Goal: Book appointment/travel/reservation

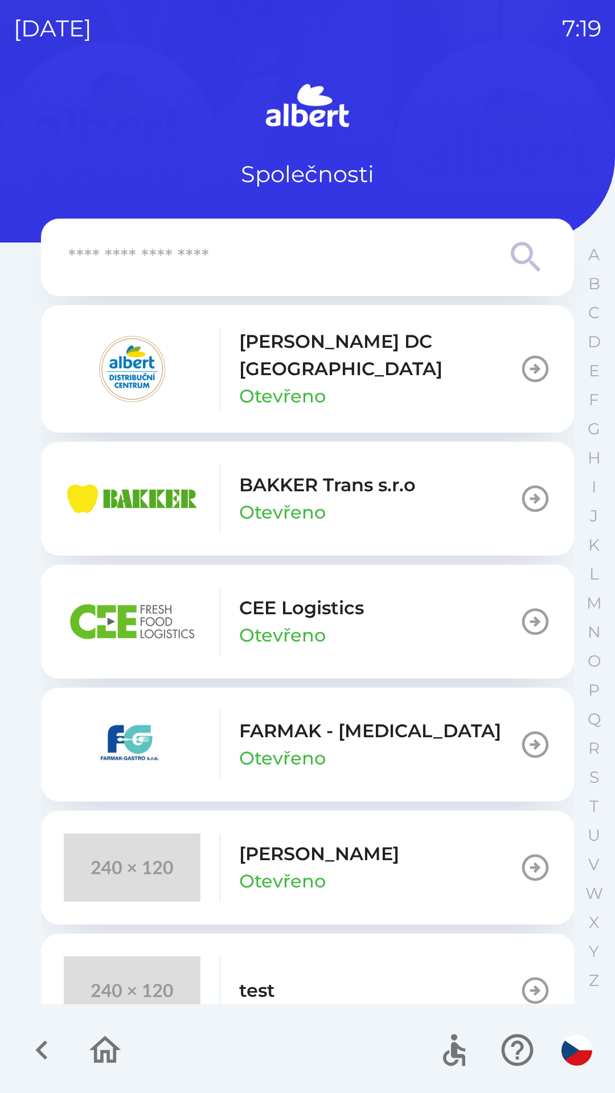
click at [394, 371] on div "[PERSON_NAME] DC [GEOGRAPHIC_DATA] Otevřeno" at bounding box center [379, 369] width 280 height 82
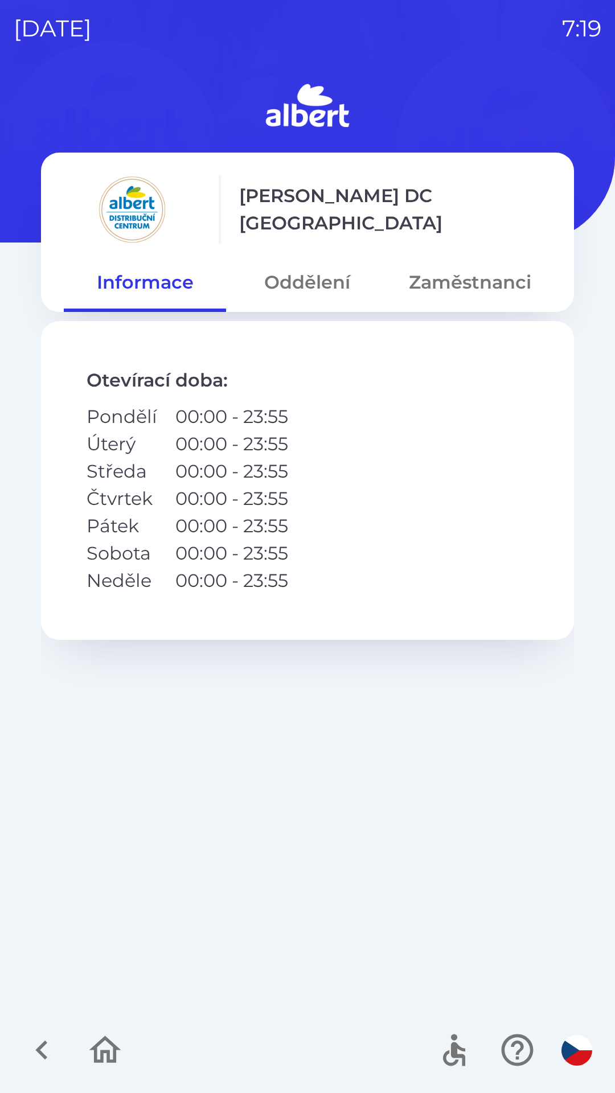
click at [304, 289] on button "Oddělení" at bounding box center [307, 282] width 162 height 41
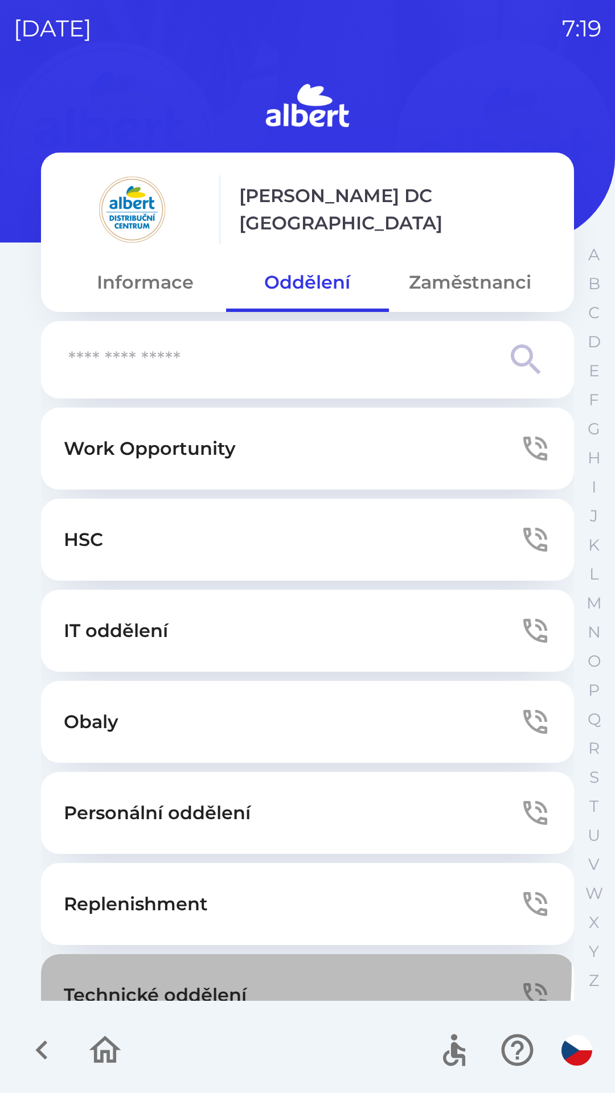
click at [206, 971] on button "Technické oddělení" at bounding box center [307, 995] width 533 height 82
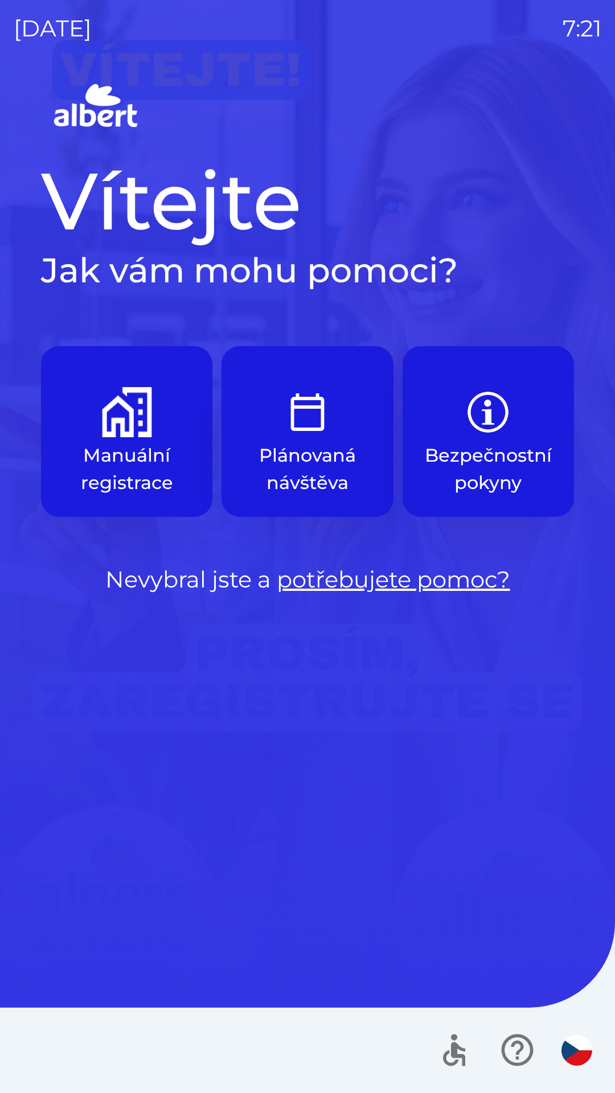
click at [126, 420] on img "button" at bounding box center [127, 412] width 50 height 50
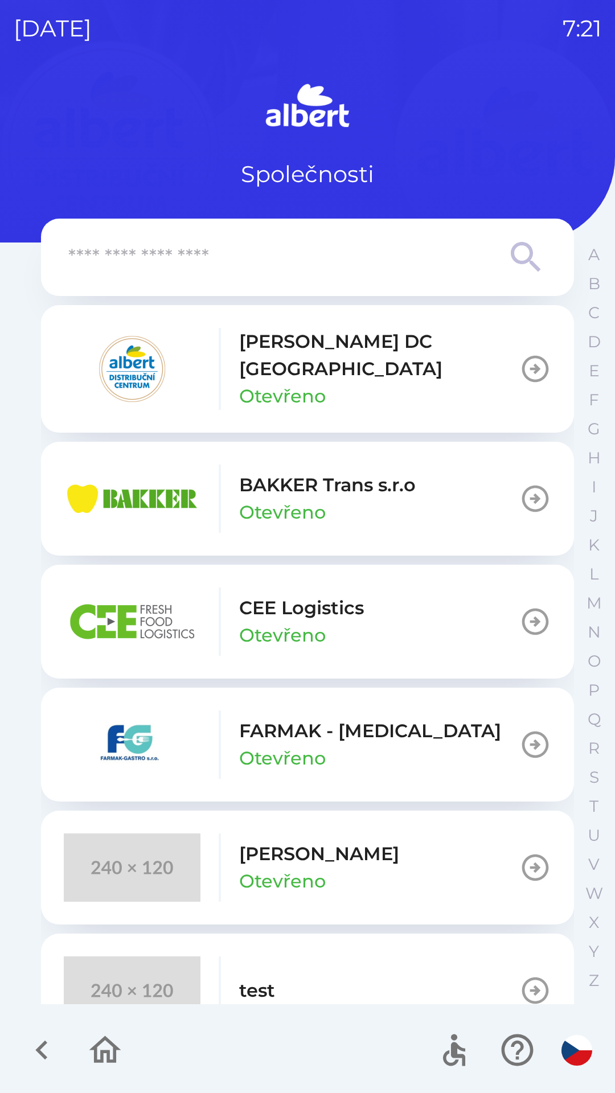
click at [343, 352] on p "[PERSON_NAME] DC [GEOGRAPHIC_DATA]" at bounding box center [379, 355] width 280 height 55
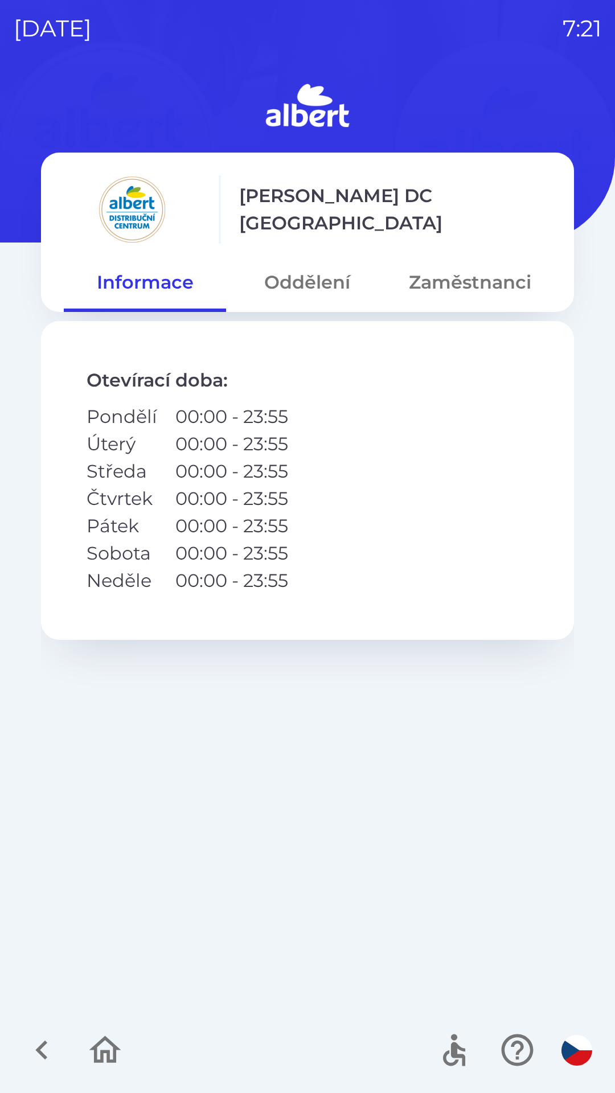
click at [316, 282] on button "Oddělení" at bounding box center [307, 282] width 162 height 41
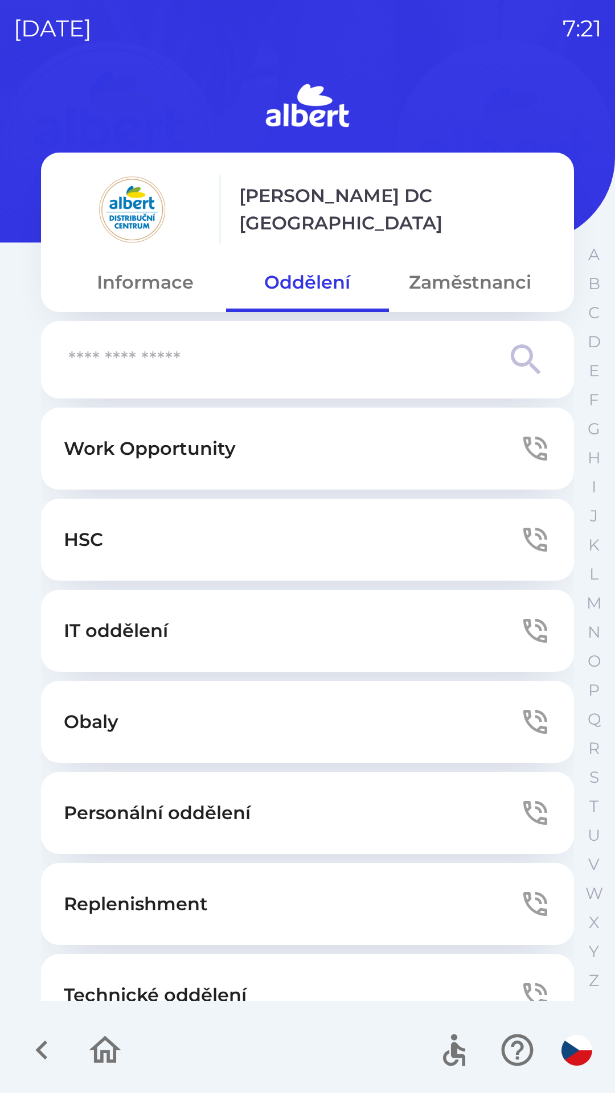
click at [204, 942] on button "Replenishment" at bounding box center [307, 904] width 533 height 82
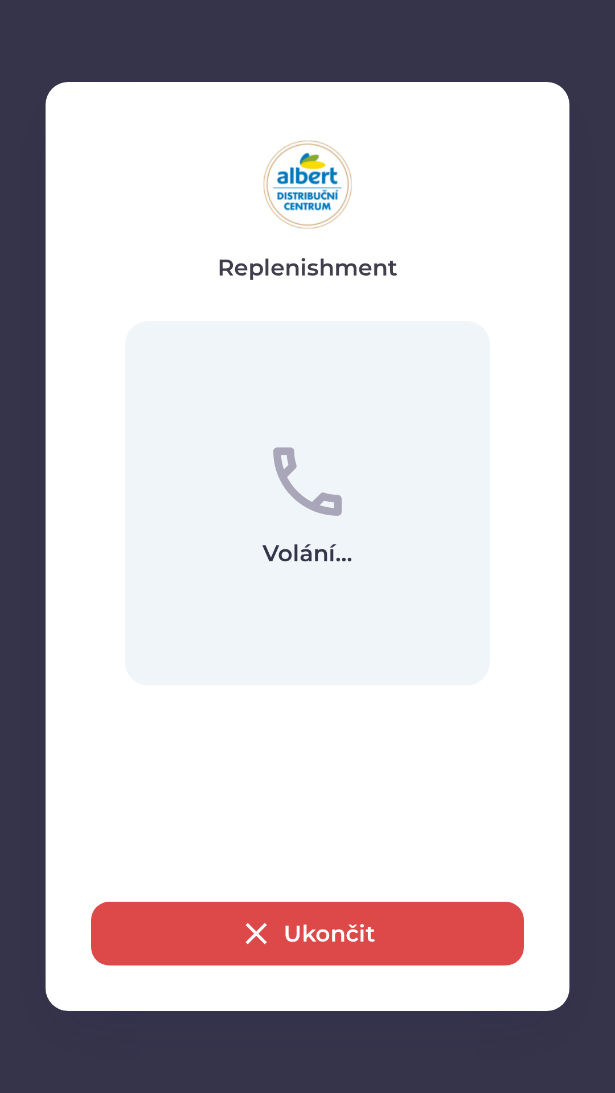
click at [285, 915] on button "Ukončit" at bounding box center [307, 934] width 433 height 64
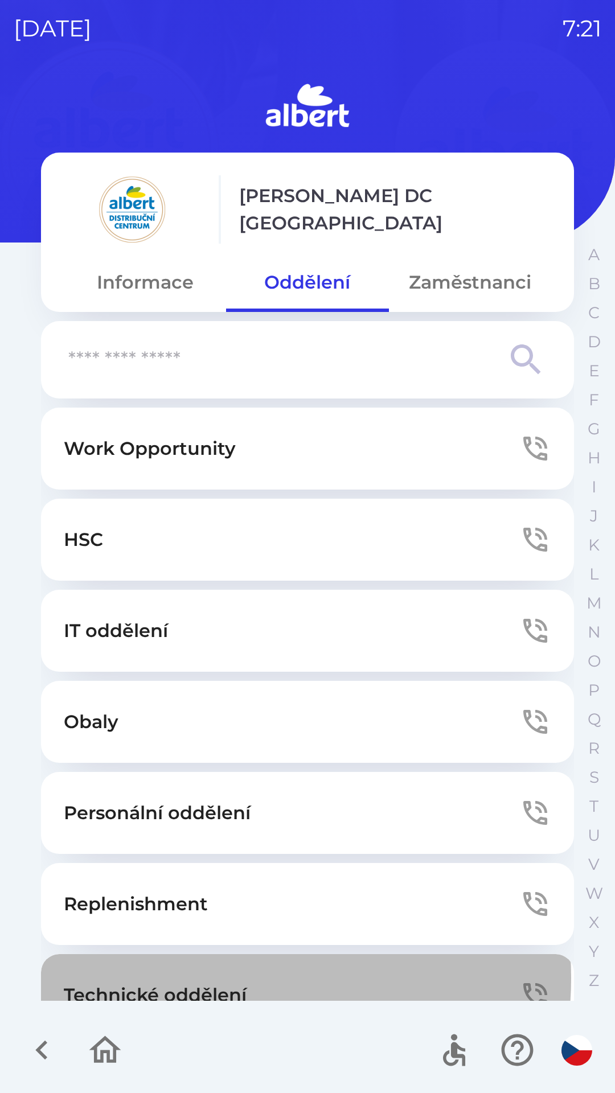
click at [231, 978] on button "Technické oddělení" at bounding box center [307, 995] width 533 height 82
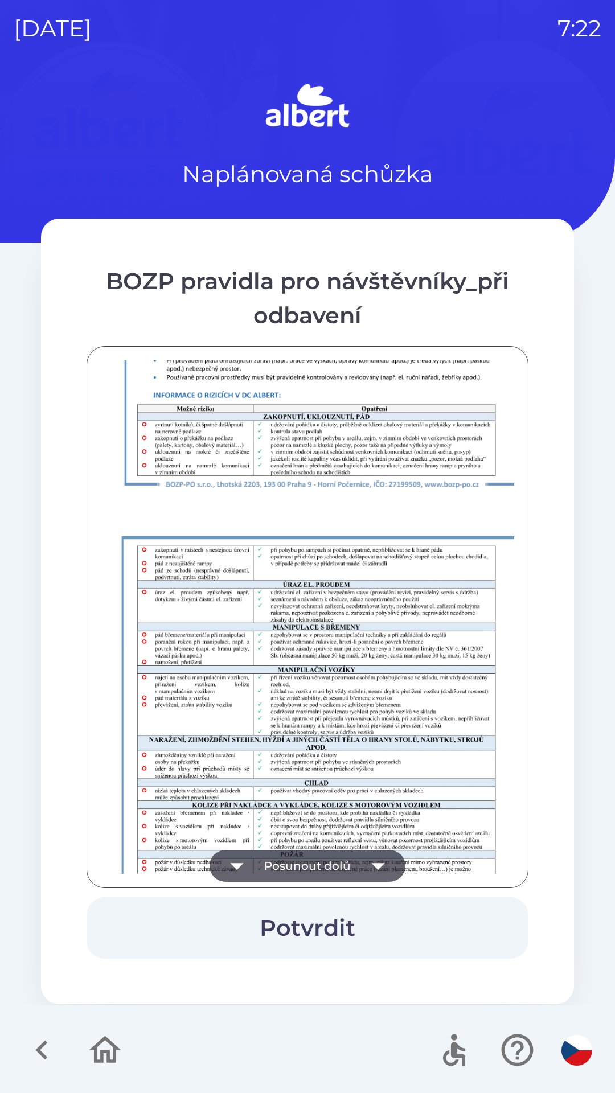
scroll to position [799, 0]
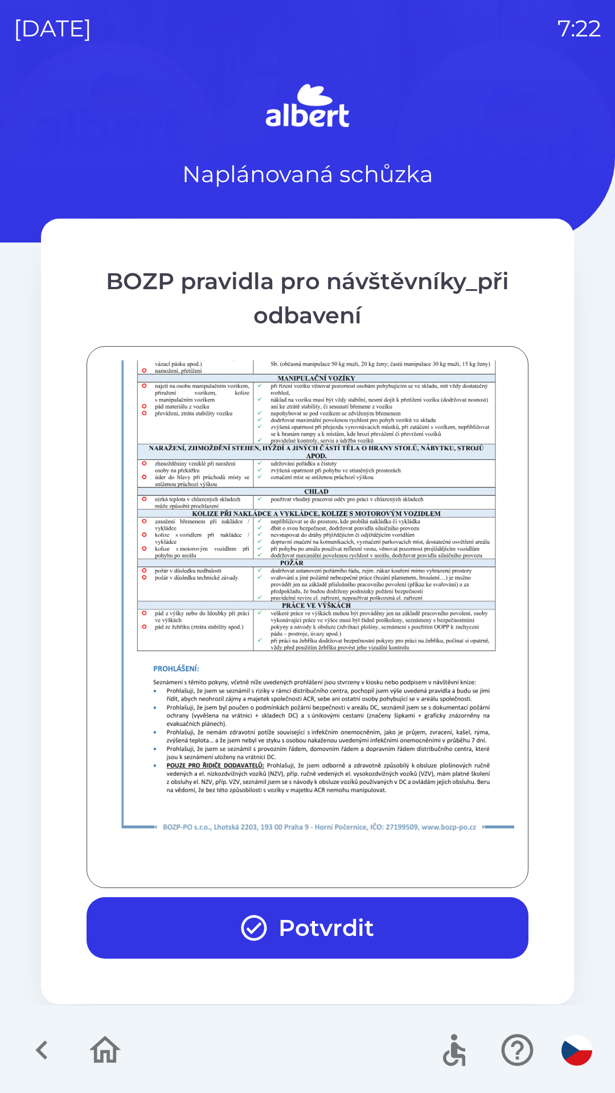
click at [332, 932] on button "Potvrdit" at bounding box center [308, 927] width 442 height 61
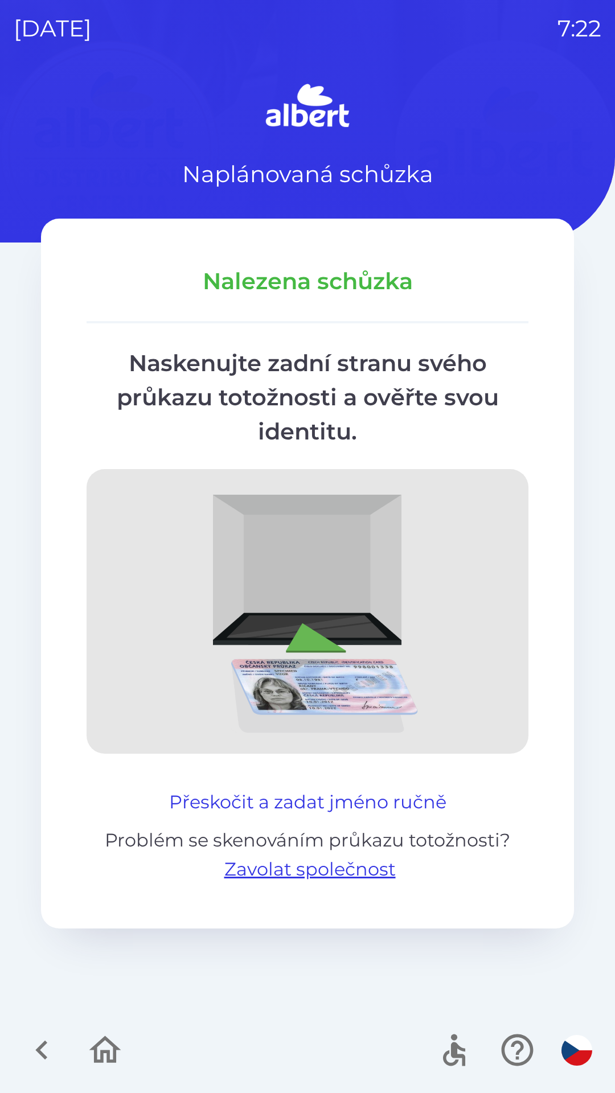
click at [396, 792] on button "Přeskočit a zadat jméno ručně" at bounding box center [308, 801] width 286 height 27
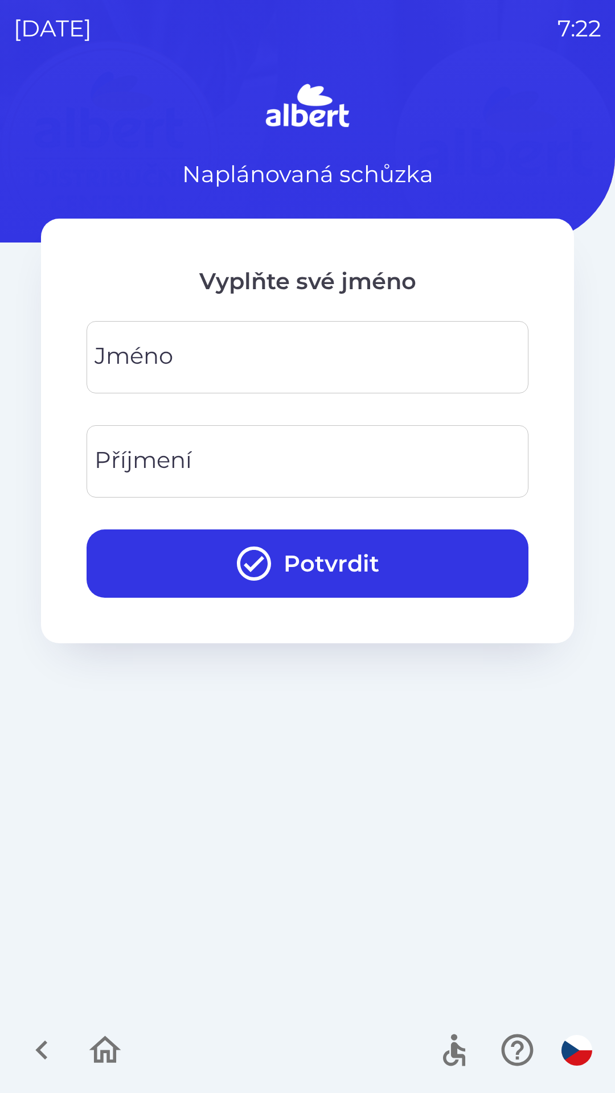
click at [268, 368] on input "Jméno" at bounding box center [307, 357] width 414 height 45
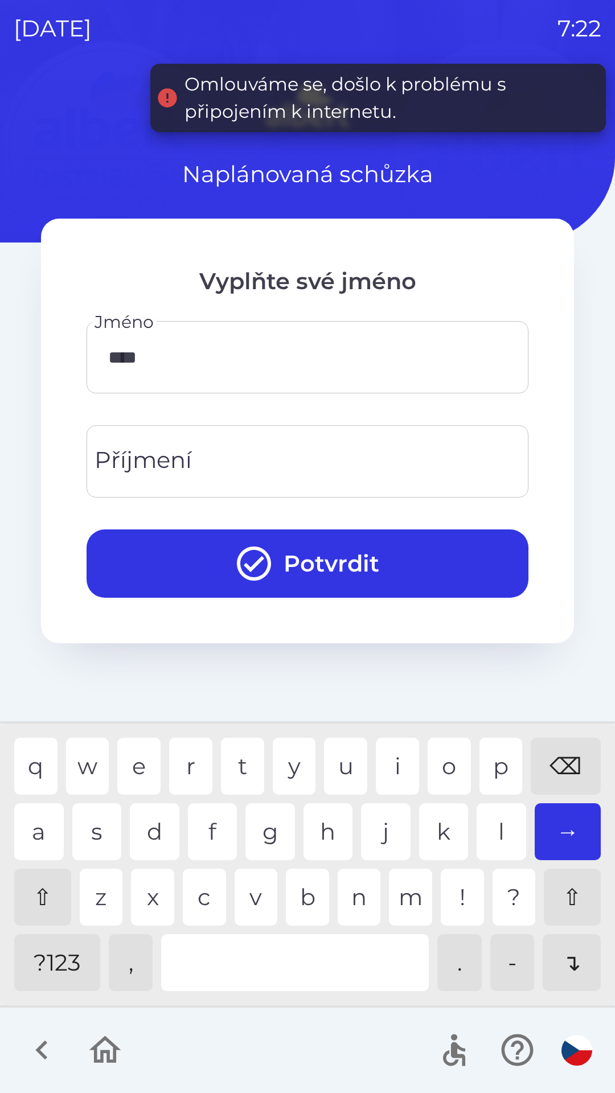
type input "*****"
click at [157, 839] on div "d" at bounding box center [155, 831] width 50 height 57
click at [220, 465] on input "Příjmení" at bounding box center [307, 461] width 414 height 45
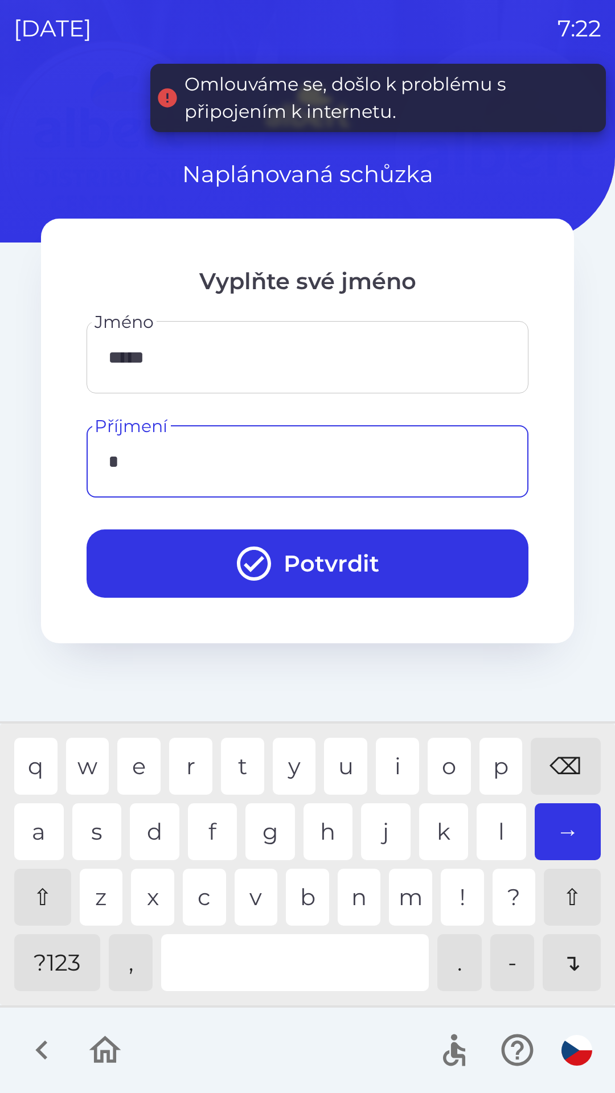
click at [323, 833] on div "h" at bounding box center [328, 831] width 50 height 57
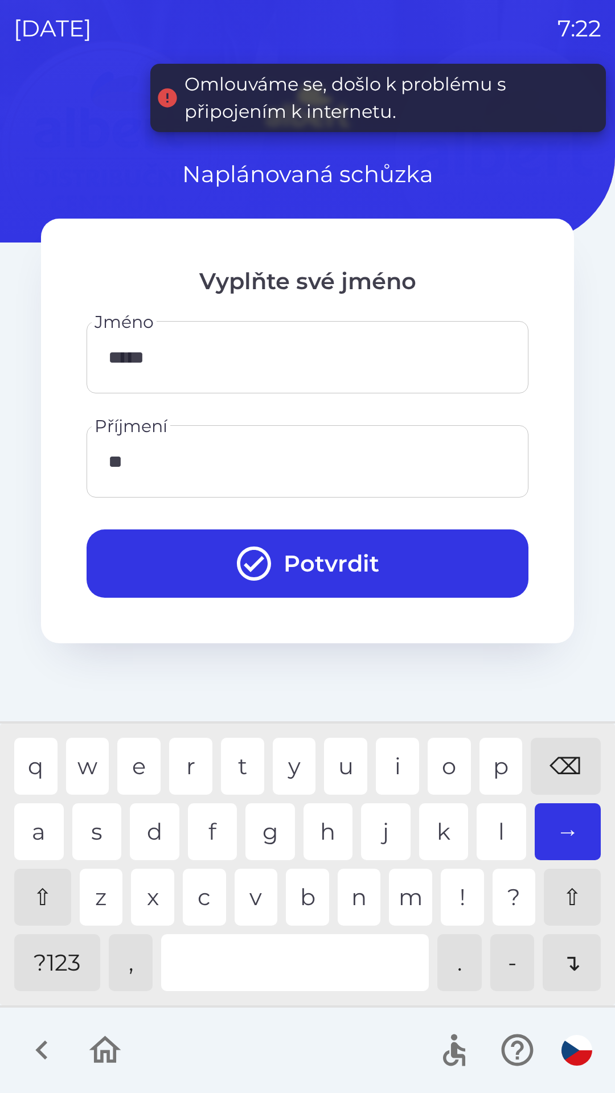
click at [499, 811] on div "l" at bounding box center [502, 831] width 50 height 57
type input "******"
click at [205, 894] on div "c" at bounding box center [204, 897] width 43 height 57
click at [482, 532] on button "Potvrdit" at bounding box center [308, 563] width 442 height 68
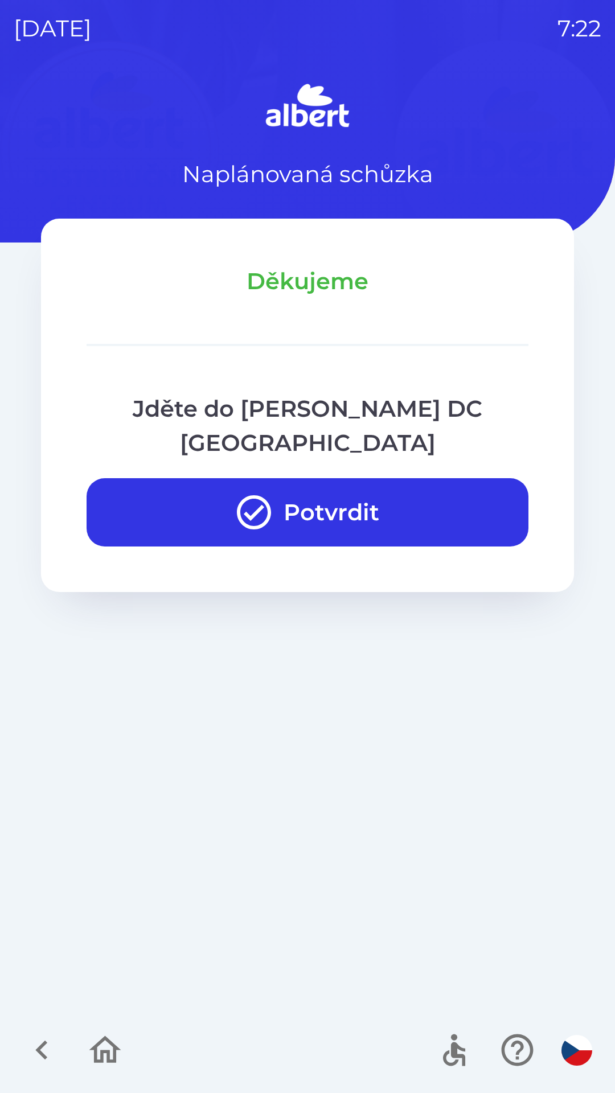
click at [345, 478] on button "Potvrdit" at bounding box center [308, 512] width 442 height 68
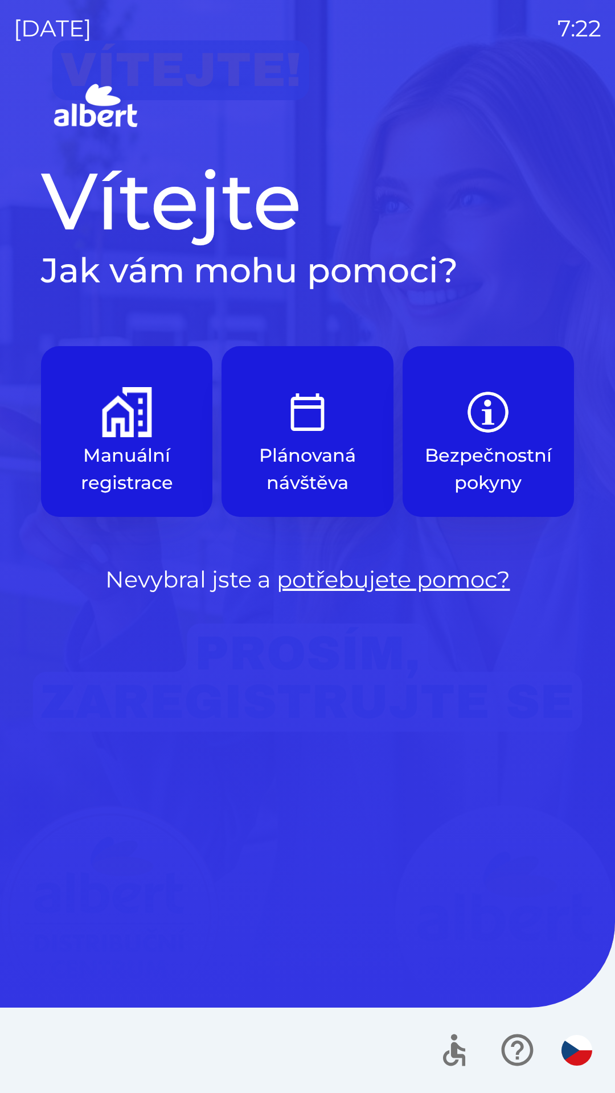
click at [128, 428] on img "button" at bounding box center [127, 412] width 50 height 50
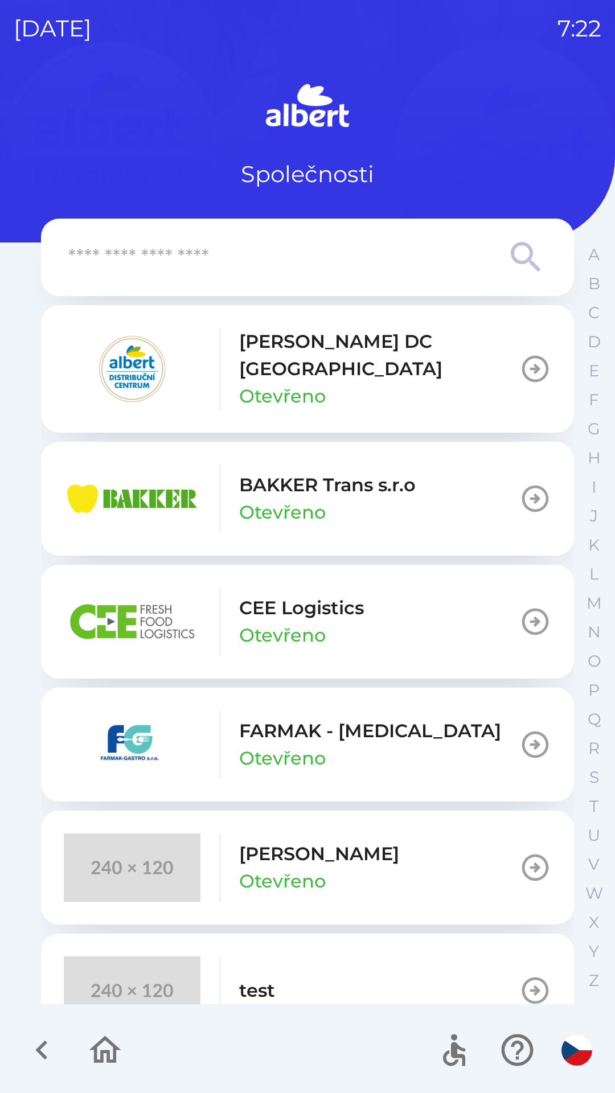
click at [290, 350] on p "[PERSON_NAME] DC [GEOGRAPHIC_DATA]" at bounding box center [379, 355] width 280 height 55
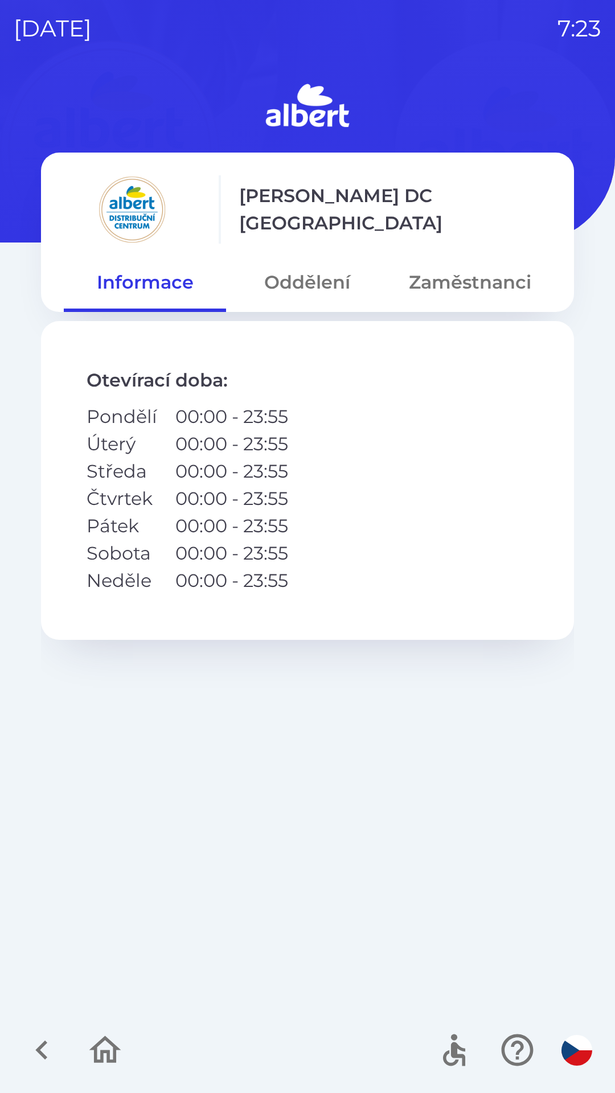
click at [303, 271] on button "Oddělení" at bounding box center [307, 282] width 162 height 41
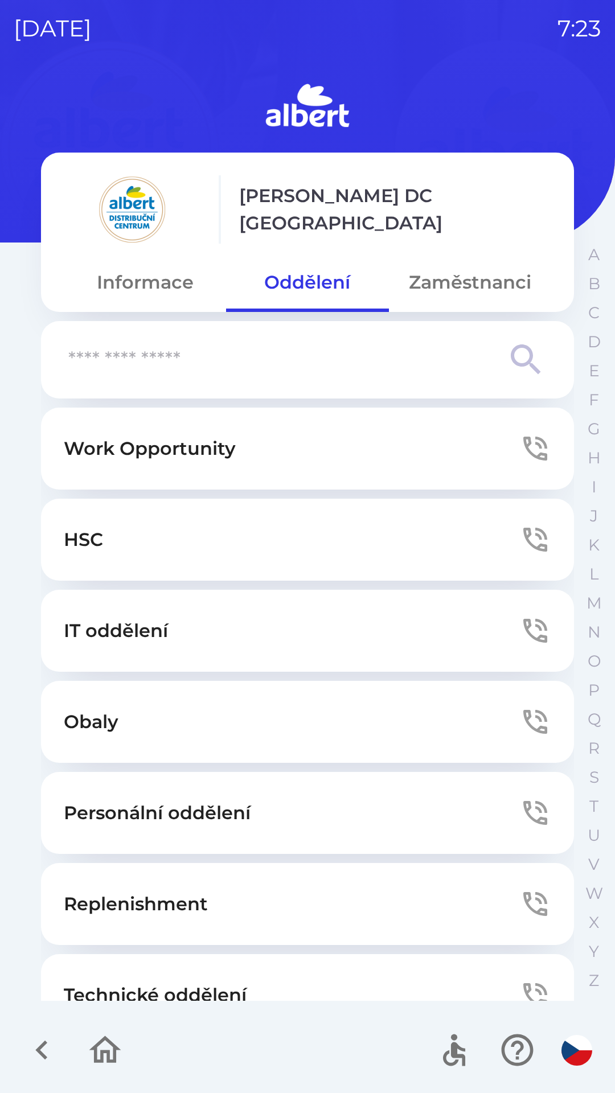
click at [218, 966] on button "Technické oddělení" at bounding box center [307, 995] width 533 height 82
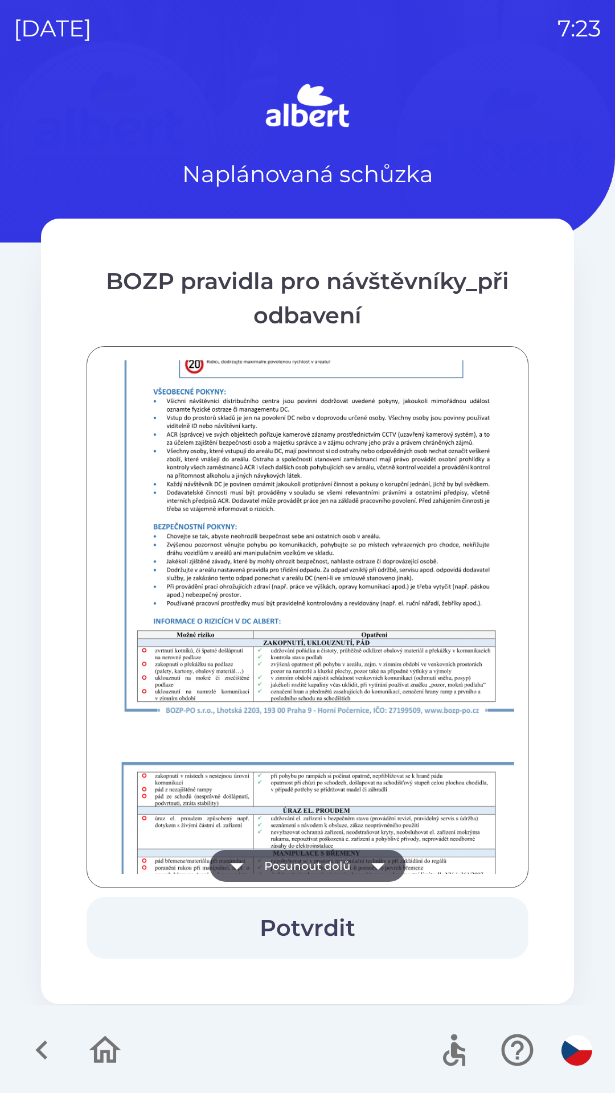
scroll to position [799, 0]
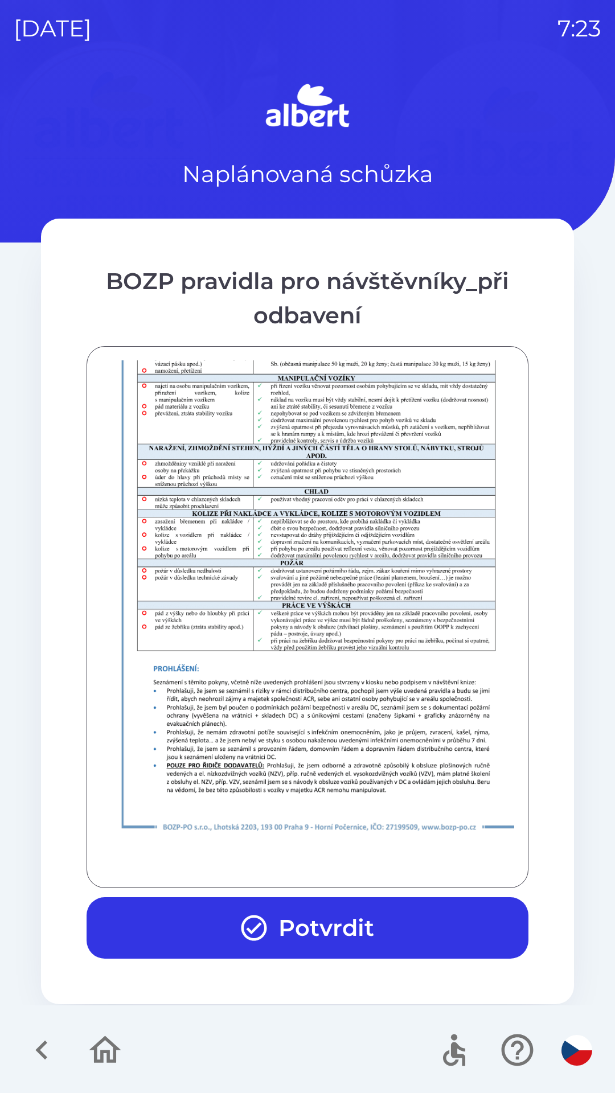
click at [309, 925] on button "Potvrdit" at bounding box center [308, 927] width 442 height 61
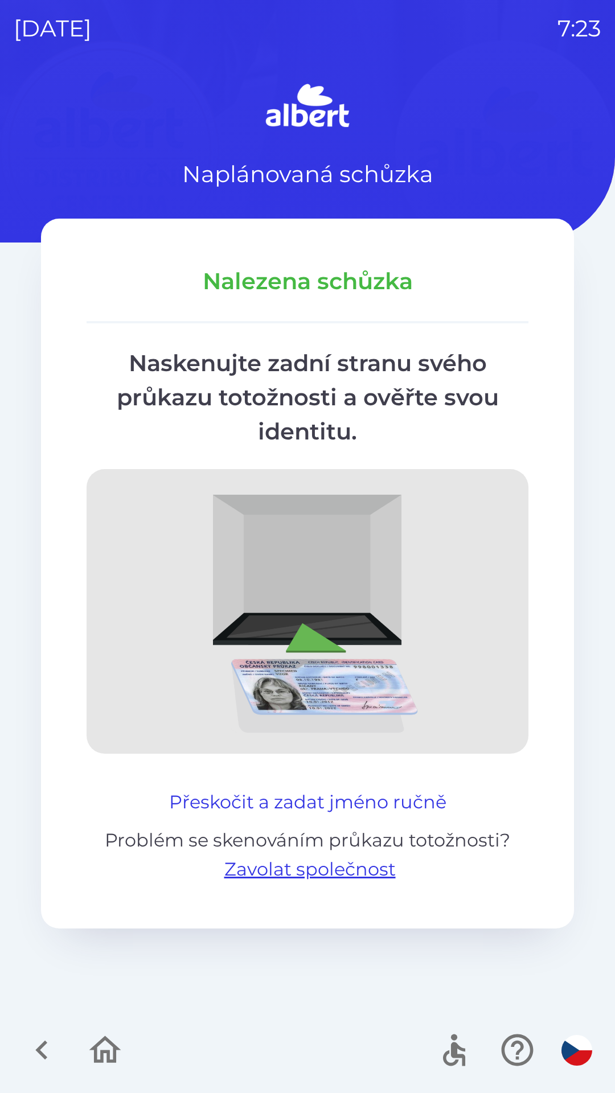
click at [198, 790] on button "Přeskočit a zadat jméno ručně" at bounding box center [308, 801] width 286 height 27
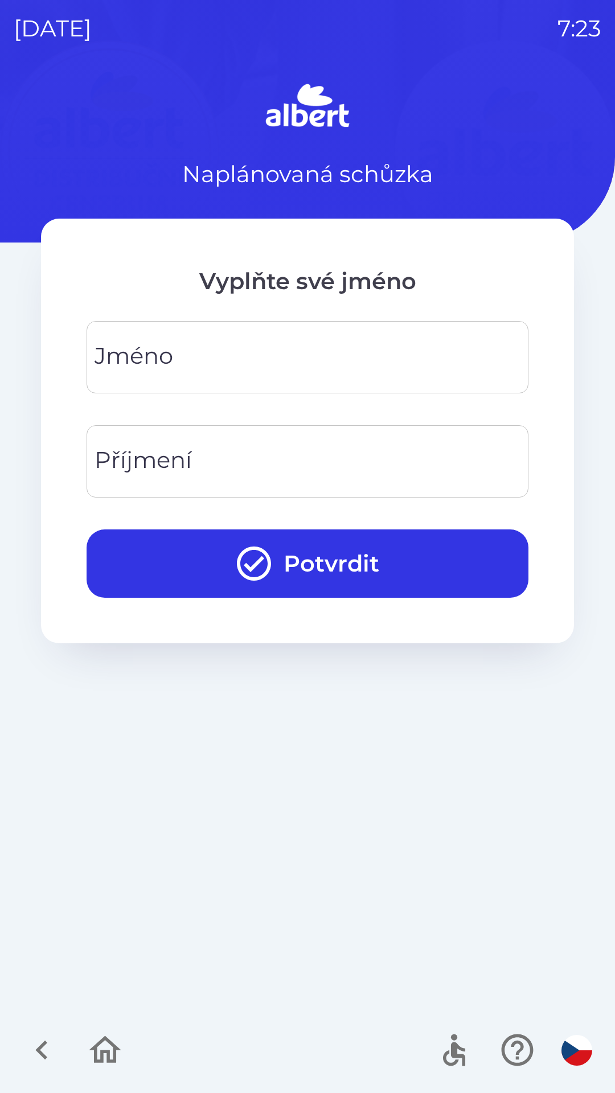
click at [310, 351] on input "Jméno" at bounding box center [307, 357] width 414 height 45
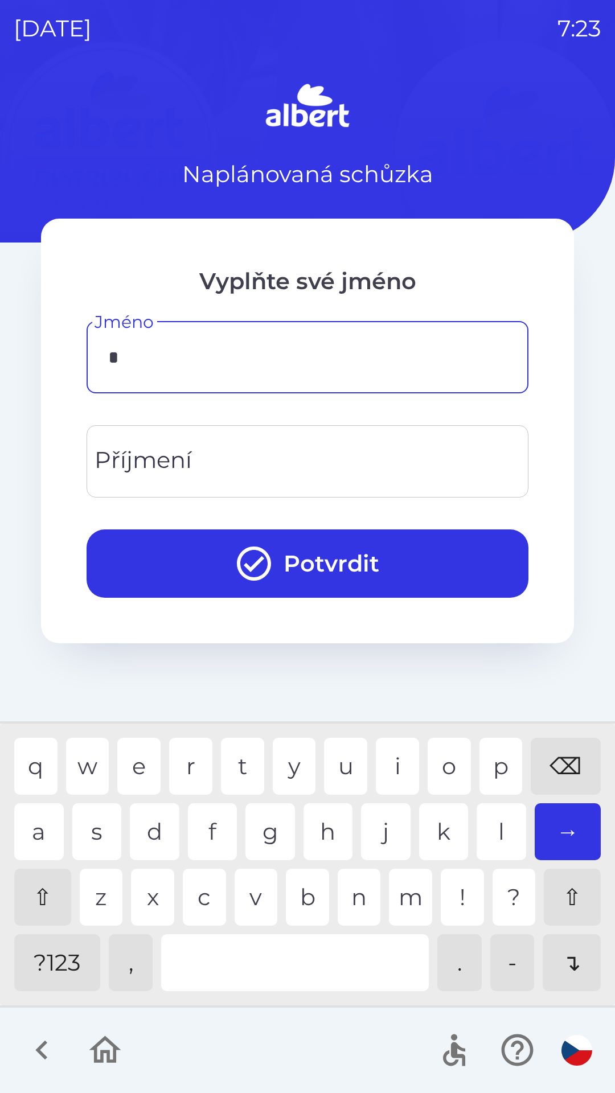
click at [219, 810] on div "f" at bounding box center [213, 831] width 50 height 57
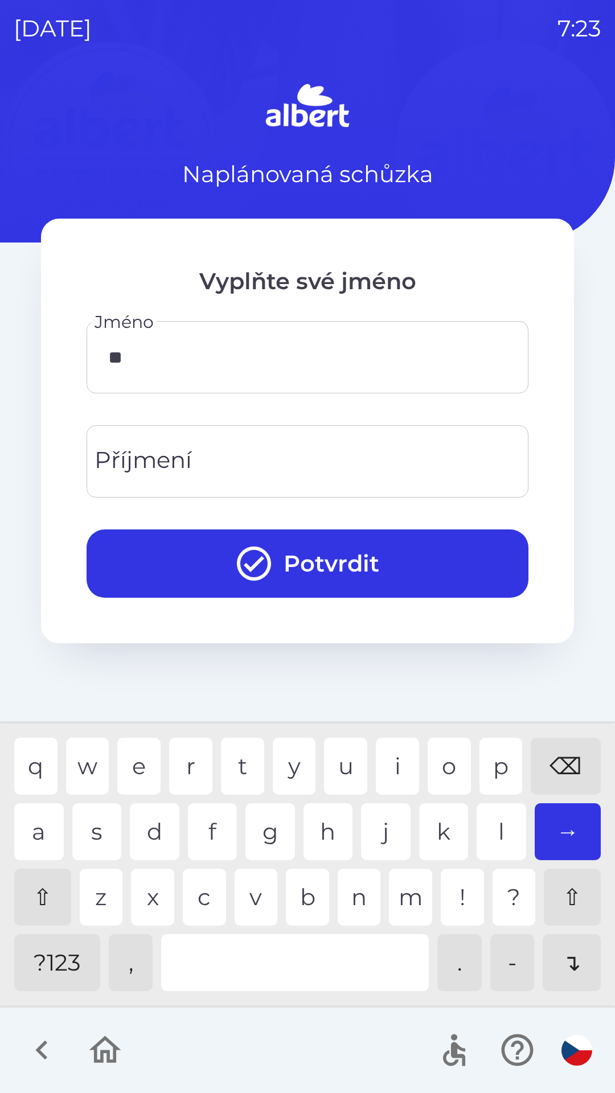
click at [186, 757] on div "r" at bounding box center [190, 766] width 43 height 57
click at [348, 906] on div "n" at bounding box center [359, 897] width 43 height 57
click at [393, 741] on div "i" at bounding box center [397, 766] width 43 height 57
type input "*********"
click at [430, 828] on div "k" at bounding box center [444, 831] width 50 height 57
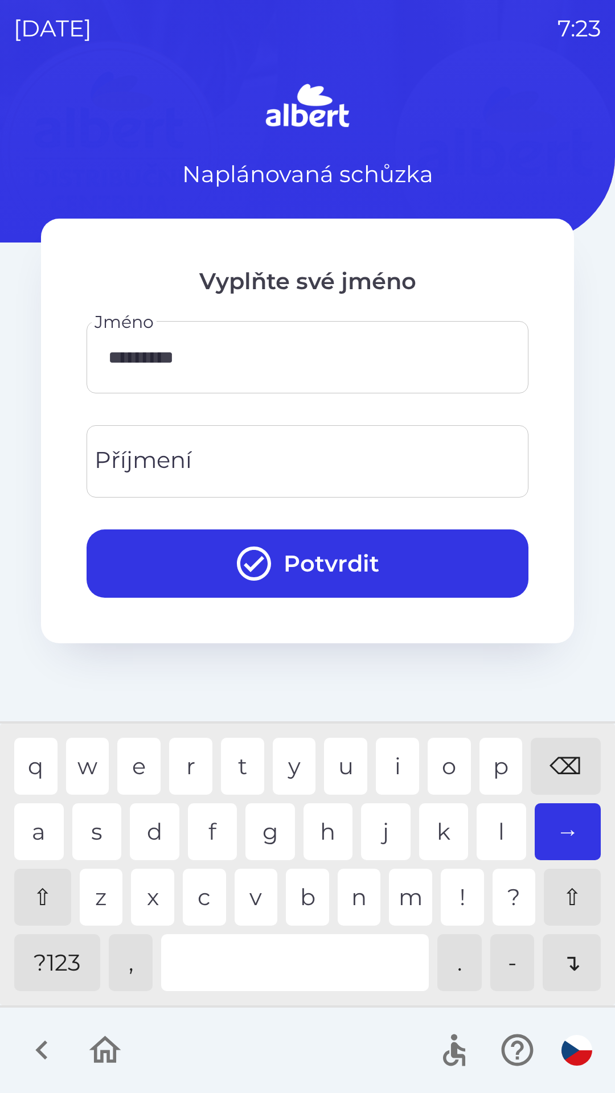
click at [228, 443] on input "Příjmení" at bounding box center [307, 461] width 414 height 45
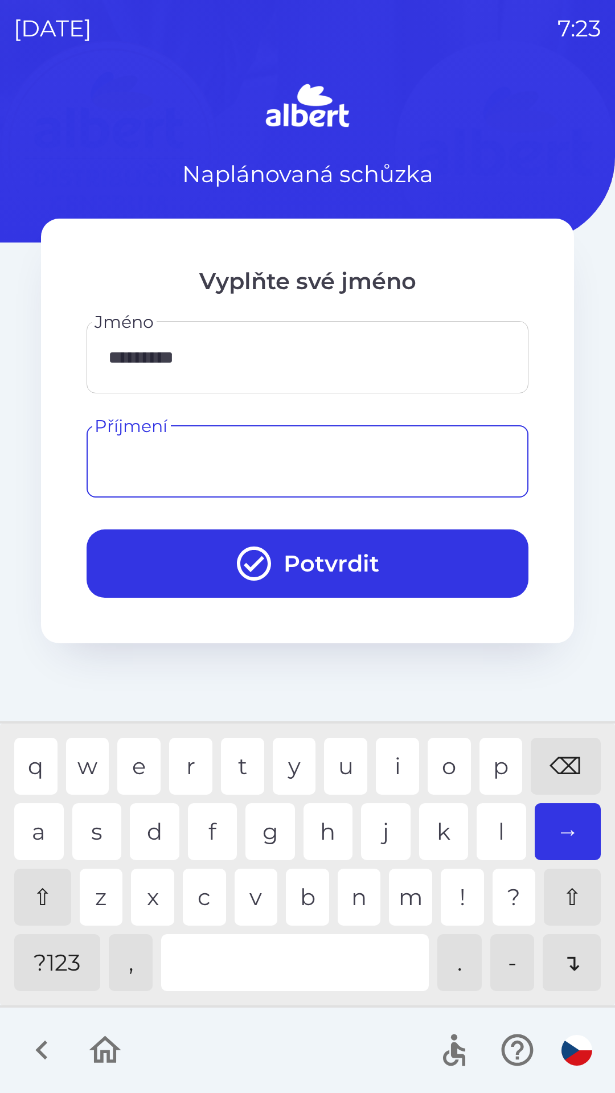
click at [564, 753] on div "⌫" at bounding box center [566, 766] width 70 height 57
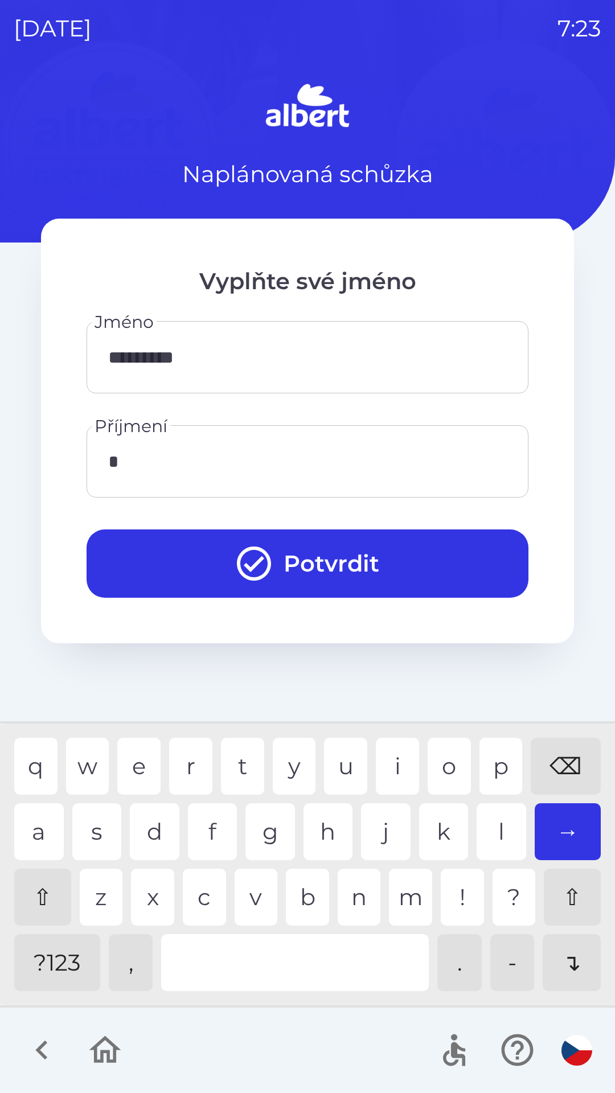
click at [487, 753] on div "p" at bounding box center [500, 766] width 43 height 57
click at [326, 823] on div "h" at bounding box center [328, 831] width 50 height 57
click at [34, 816] on div "a" at bounding box center [39, 831] width 50 height 57
click at [101, 894] on div "z" at bounding box center [101, 897] width 43 height 57
type input "*********"
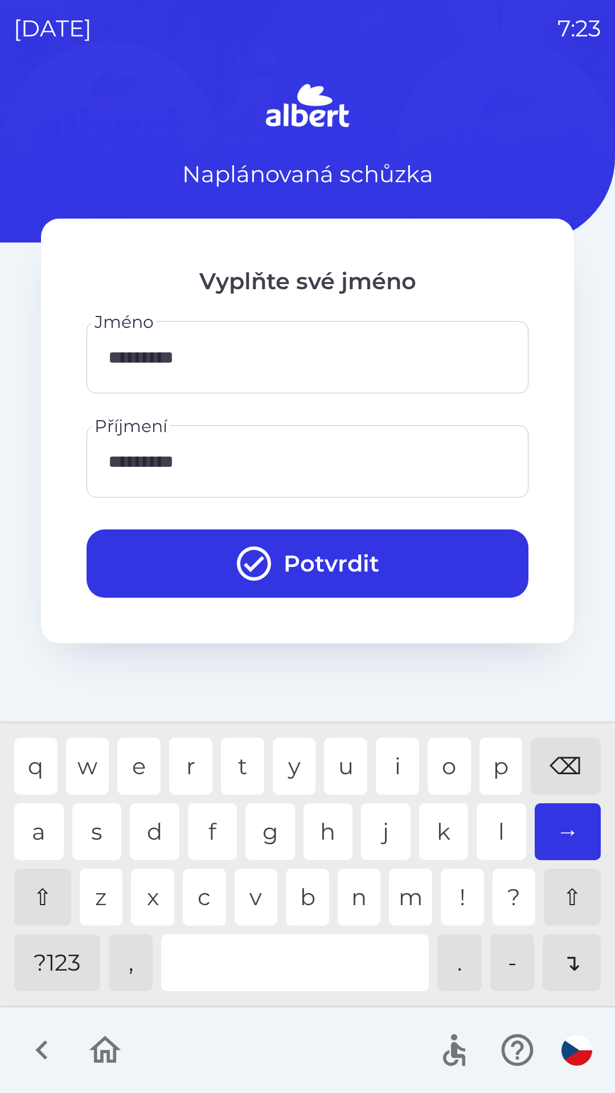
click at [34, 813] on div "a" at bounding box center [39, 831] width 50 height 57
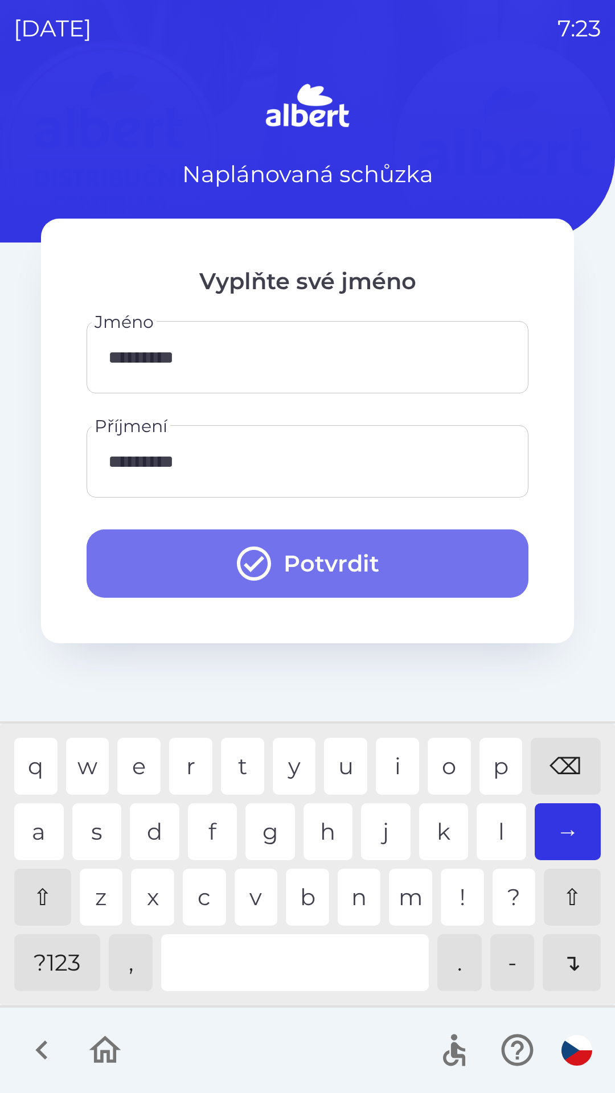
click at [325, 561] on button "Potvrdit" at bounding box center [308, 563] width 442 height 68
